Goal: Information Seeking & Learning: Find specific page/section

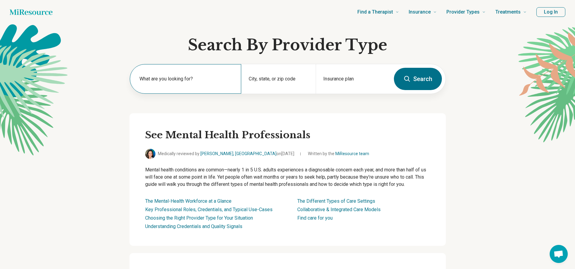
click at [183, 81] on label "What are you looking for?" at bounding box center [186, 78] width 95 height 7
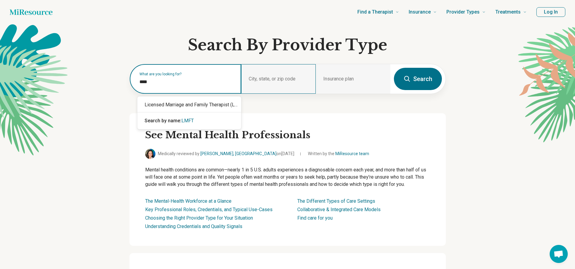
type input "****"
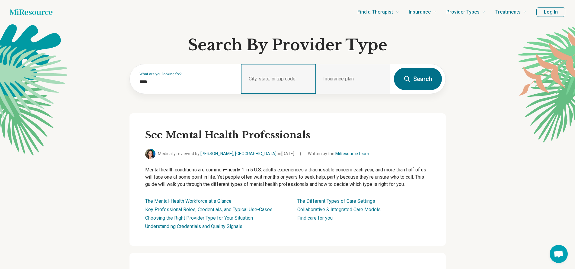
click at [275, 80] on div "City, state, or zip code" at bounding box center [278, 79] width 75 height 30
click at [276, 80] on div "City, state, or zip code" at bounding box center [278, 79] width 75 height 30
click at [294, 78] on div "City, state, or zip code" at bounding box center [278, 79] width 75 height 30
click at [283, 78] on div "City, state, or zip code" at bounding box center [278, 79] width 75 height 30
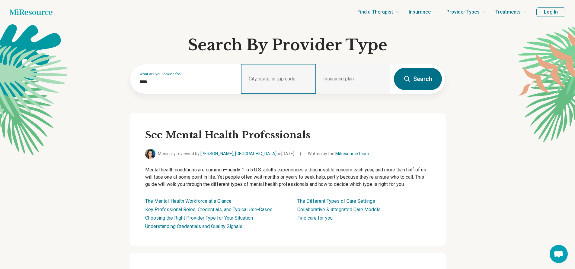
click at [301, 77] on div "City, state, or zip code" at bounding box center [278, 79] width 75 height 30
click at [293, 77] on div "City, state, or zip code" at bounding box center [278, 79] width 75 height 30
click at [289, 77] on div "City, state, or zip code" at bounding box center [278, 79] width 75 height 30
click at [286, 78] on div "City, state, or zip code" at bounding box center [278, 79] width 75 height 30
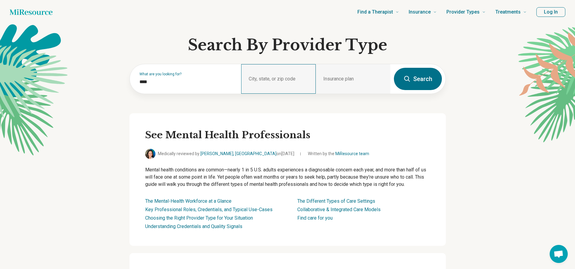
click at [286, 78] on div "City, state, or zip code" at bounding box center [278, 79] width 75 height 30
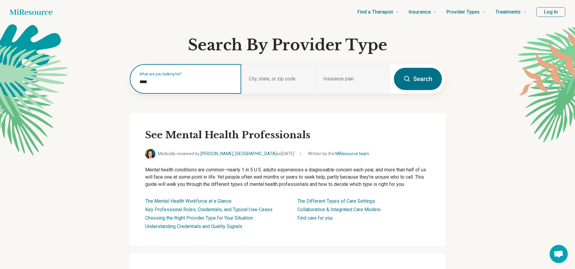
click at [206, 79] on input "****" at bounding box center [186, 81] width 95 height 7
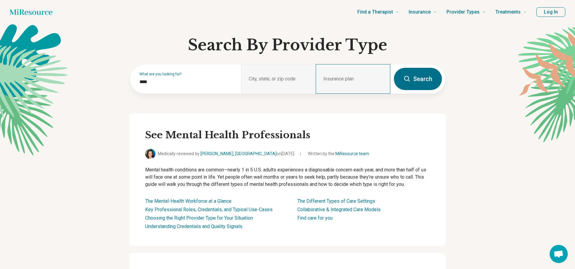
click at [331, 79] on div "Insurance plan" at bounding box center [353, 79] width 75 height 30
click at [273, 79] on div "City, state, or zip code" at bounding box center [278, 79] width 75 height 30
click at [260, 77] on div "City, state, or zip code" at bounding box center [278, 79] width 75 height 30
click at [426, 78] on button "Search" at bounding box center [418, 79] width 48 height 22
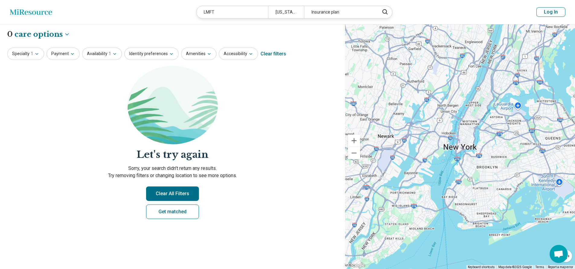
click at [173, 190] on button "Clear All Filters" at bounding box center [172, 194] width 53 height 14
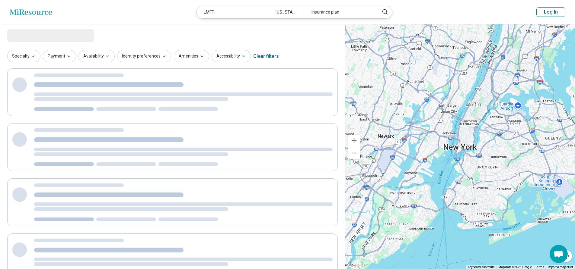
select select "***"
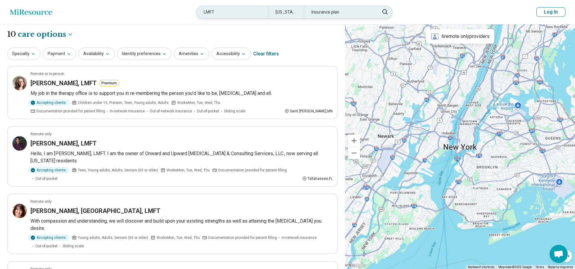
click at [290, 10] on div "[US_STATE], [GEOGRAPHIC_DATA]" at bounding box center [286, 12] width 36 height 12
